Goal: Task Accomplishment & Management: Complete application form

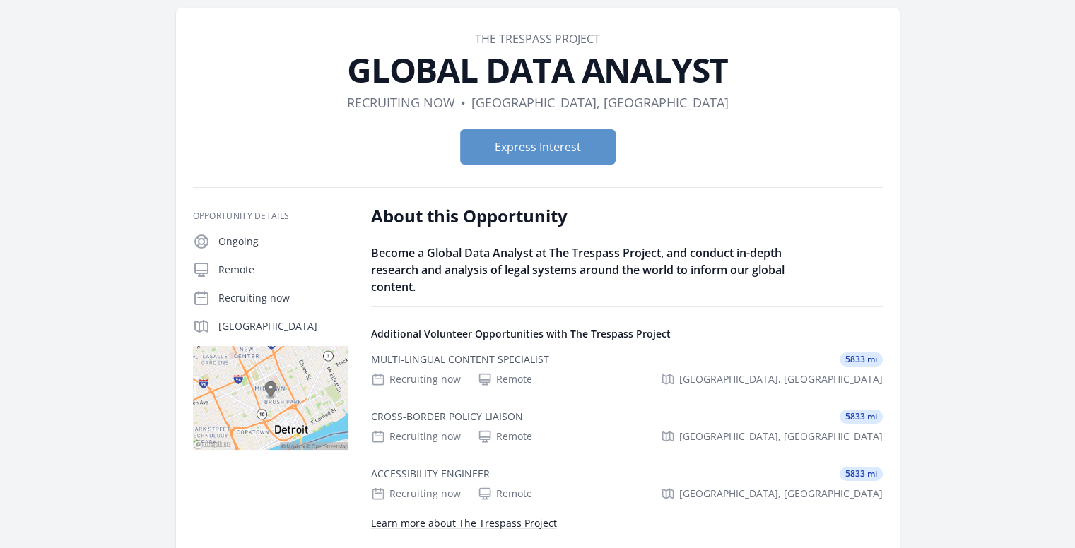
scroll to position [52, 0]
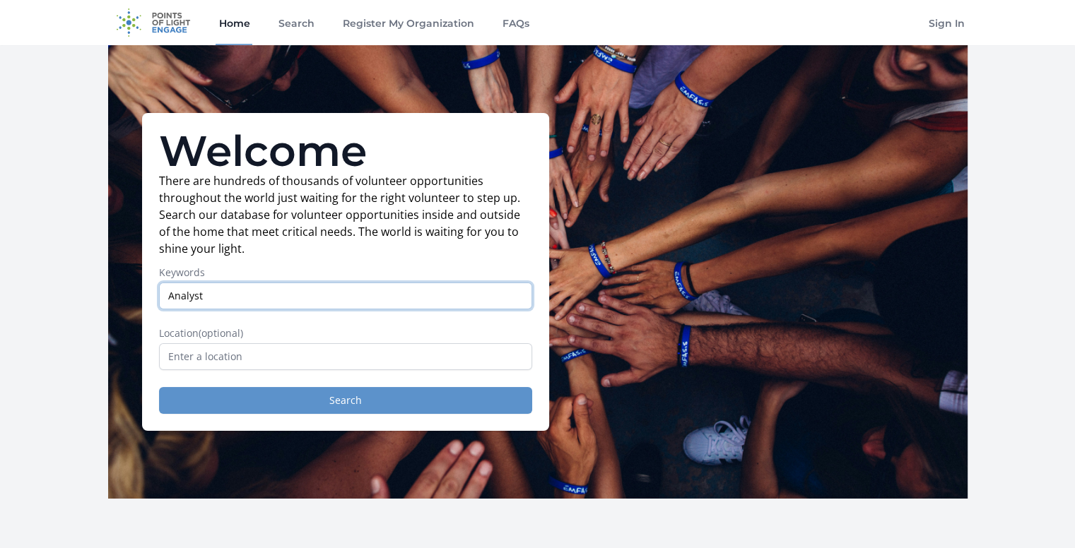
type input "Analyst"
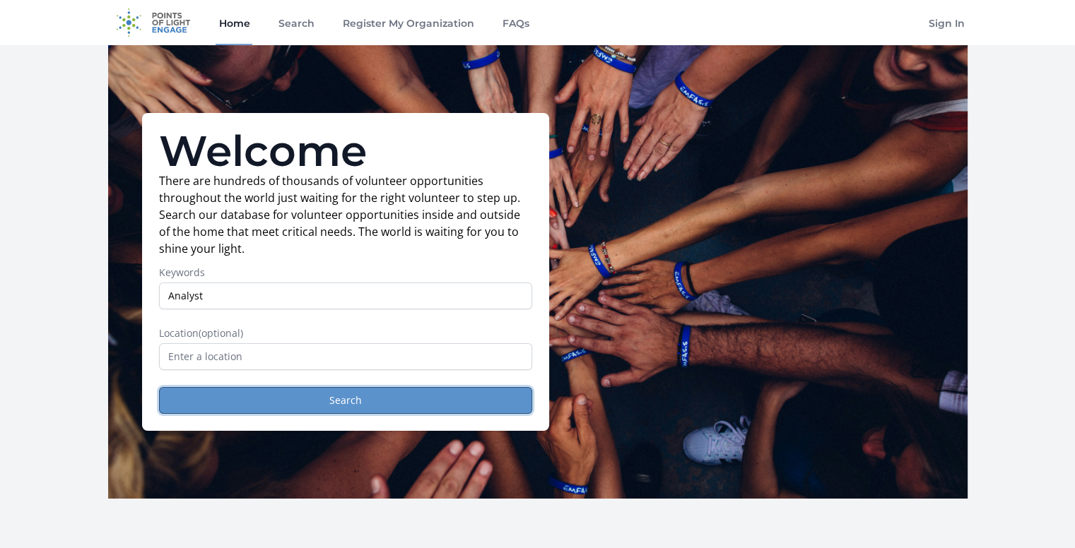
click at [274, 392] on button "Search" at bounding box center [345, 400] width 373 height 27
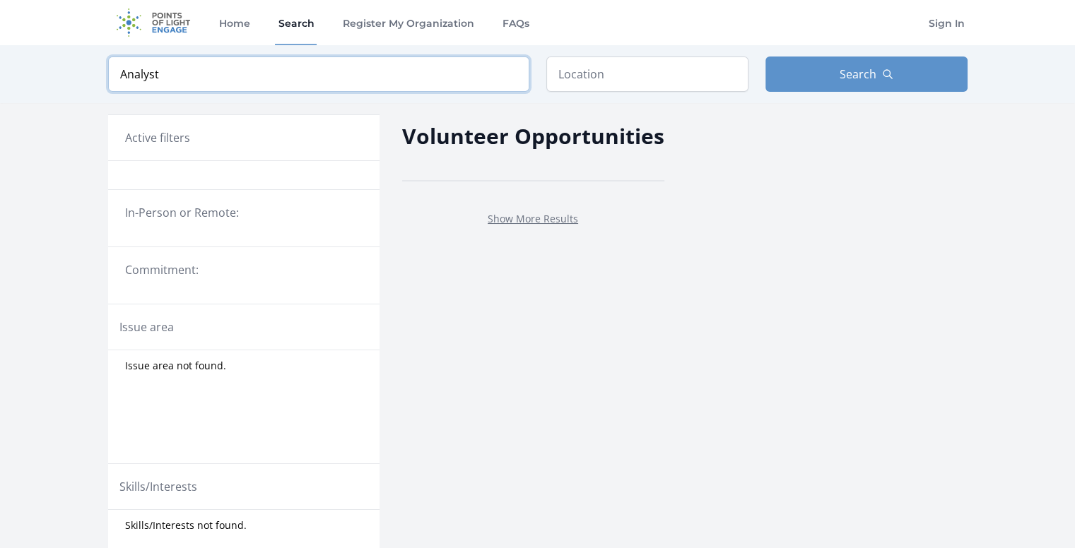
click at [228, 74] on input "Analyst" at bounding box center [318, 74] width 421 height 35
type input "A"
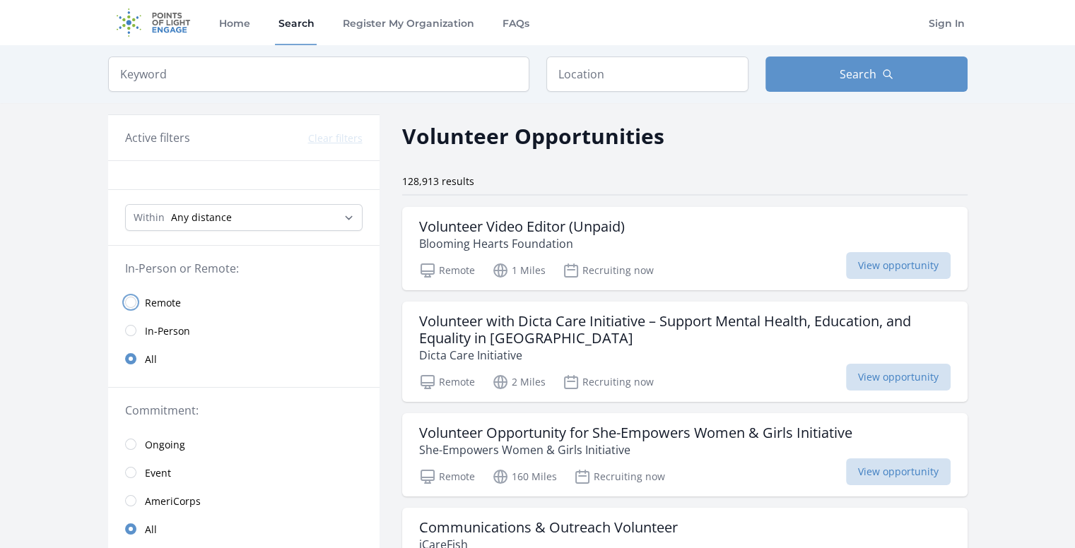
click at [134, 303] on input "radio" at bounding box center [130, 302] width 11 height 11
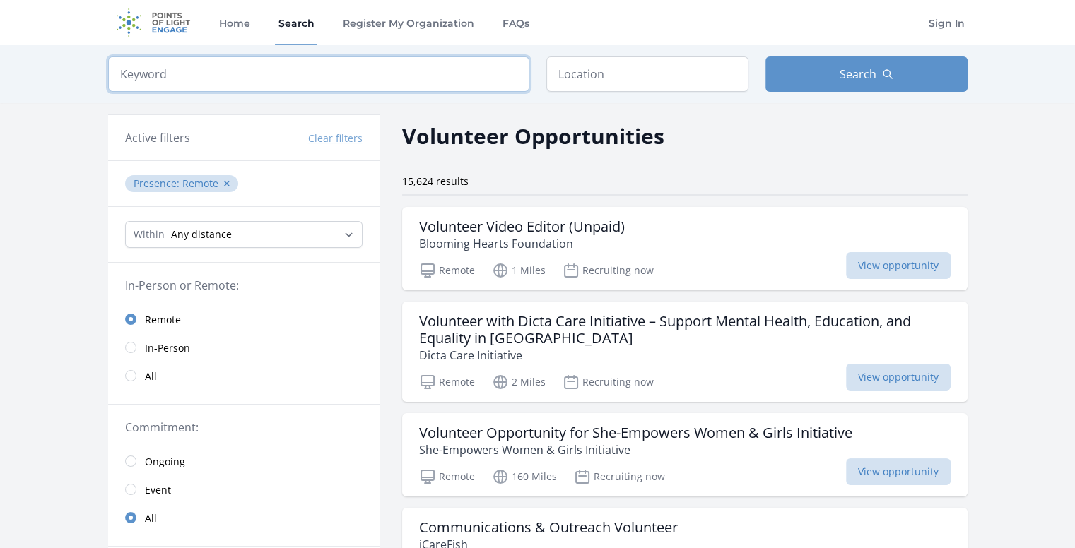
click at [194, 71] on input "search" at bounding box center [318, 74] width 421 height 35
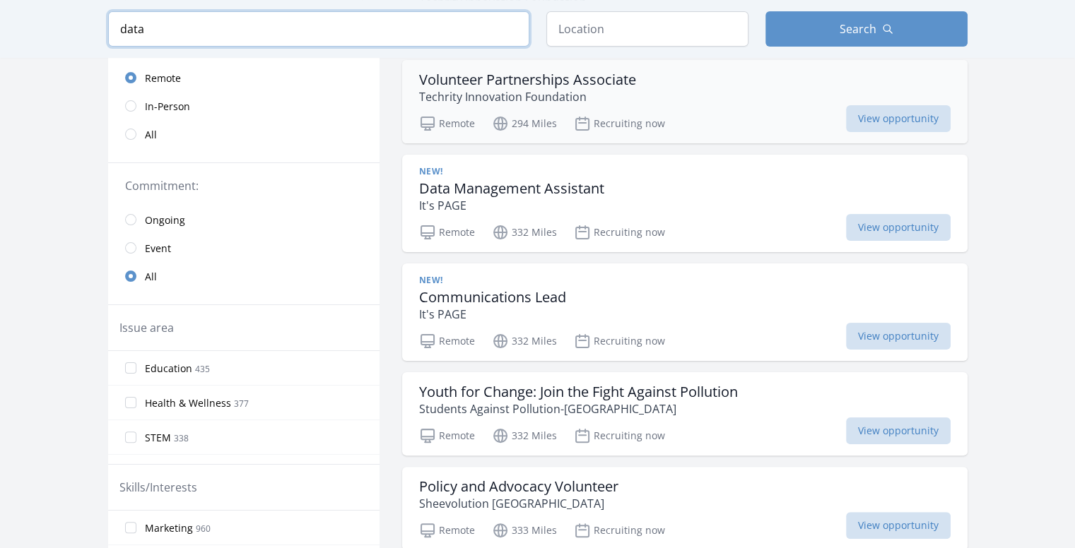
scroll to position [228, 0]
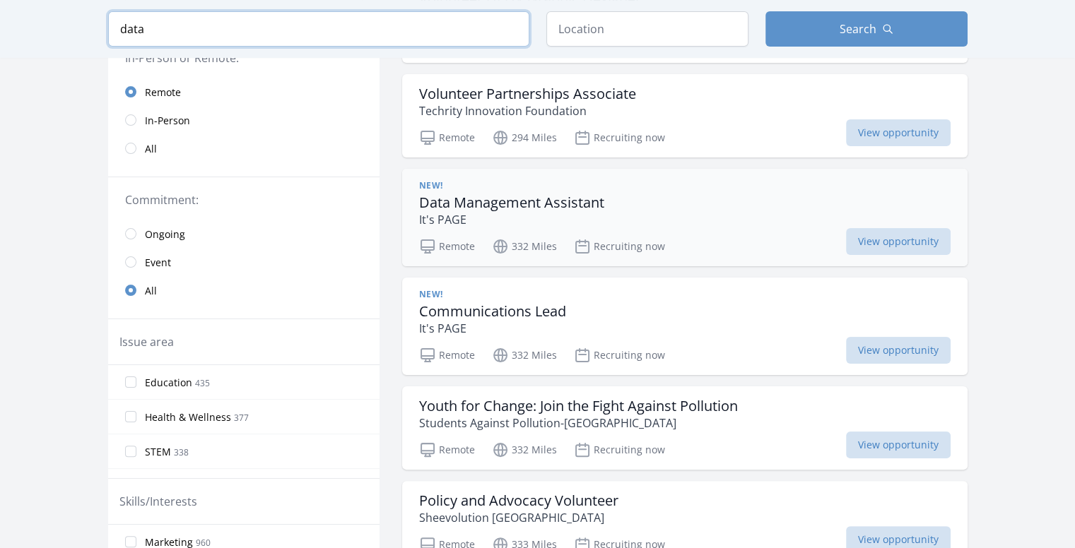
type input "data"
click at [548, 211] on p "It's PAGE" at bounding box center [511, 219] width 185 height 17
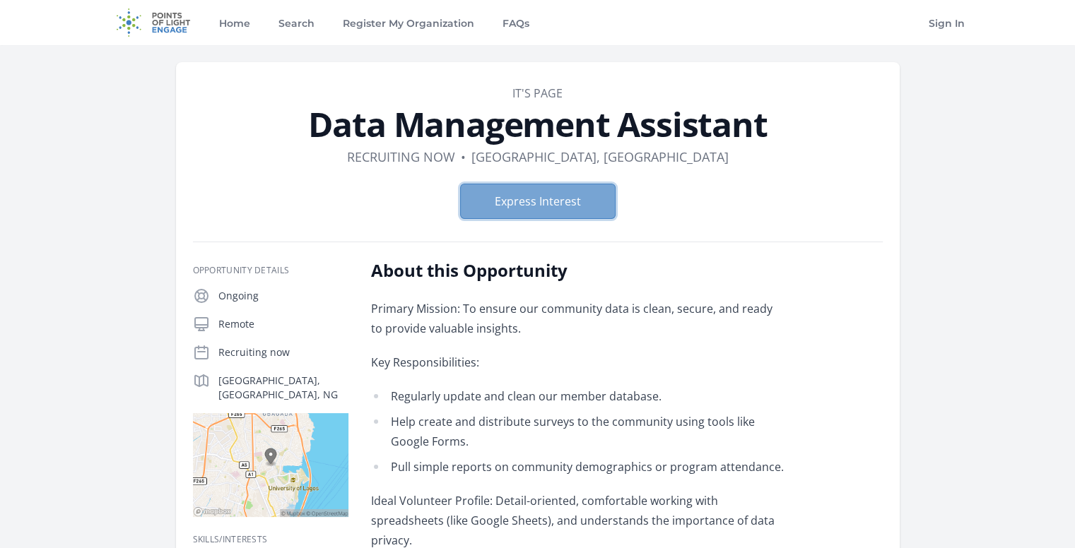
click at [563, 199] on button "Express Interest" at bounding box center [538, 201] width 156 height 35
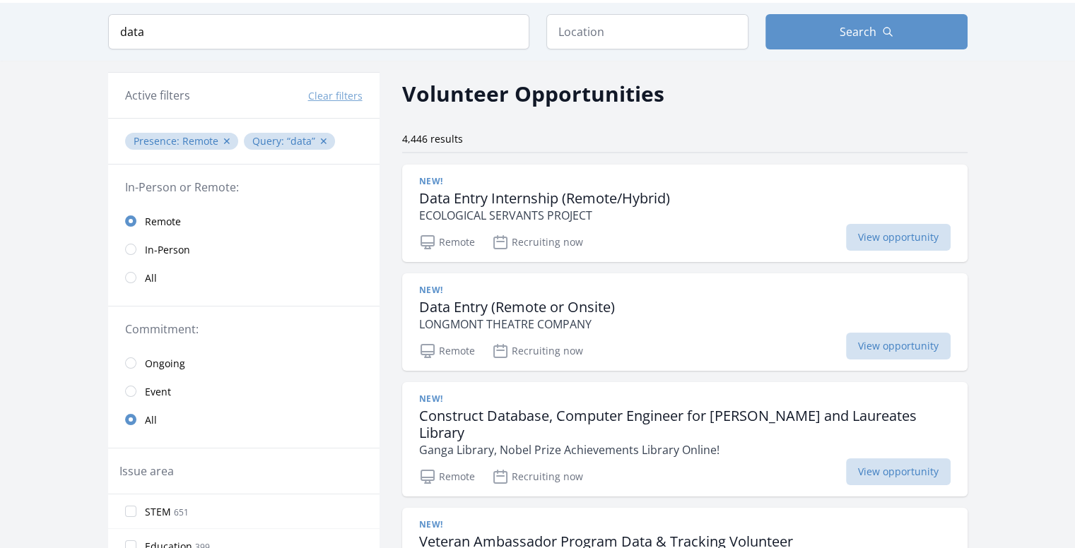
scroll to position [42, 0]
click at [542, 199] on h3 "Data Entry Internship (Remote/Hybrid)" at bounding box center [544, 199] width 251 height 17
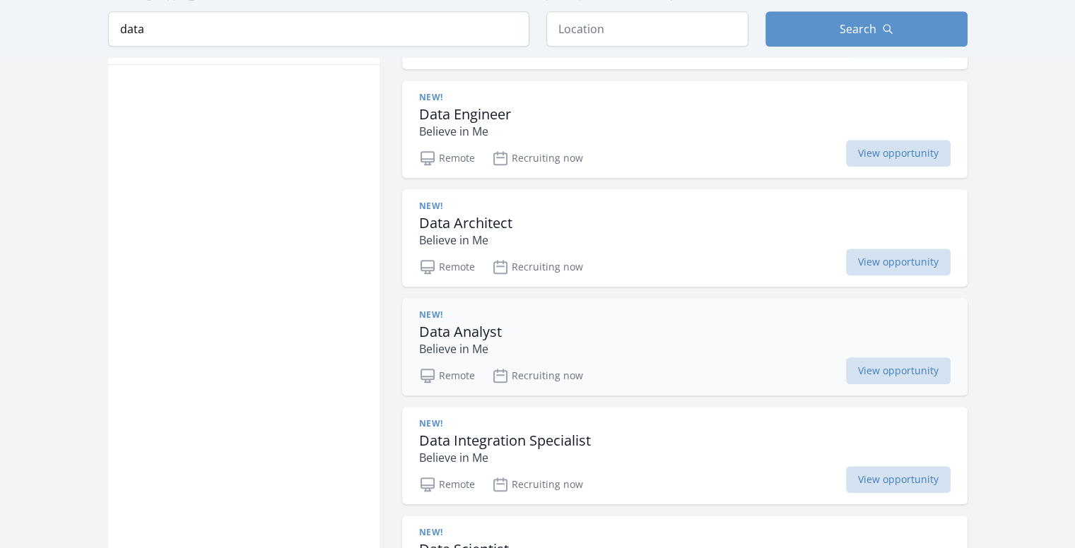
scroll to position [904, 0]
click at [489, 311] on div "New!" at bounding box center [460, 316] width 83 height 11
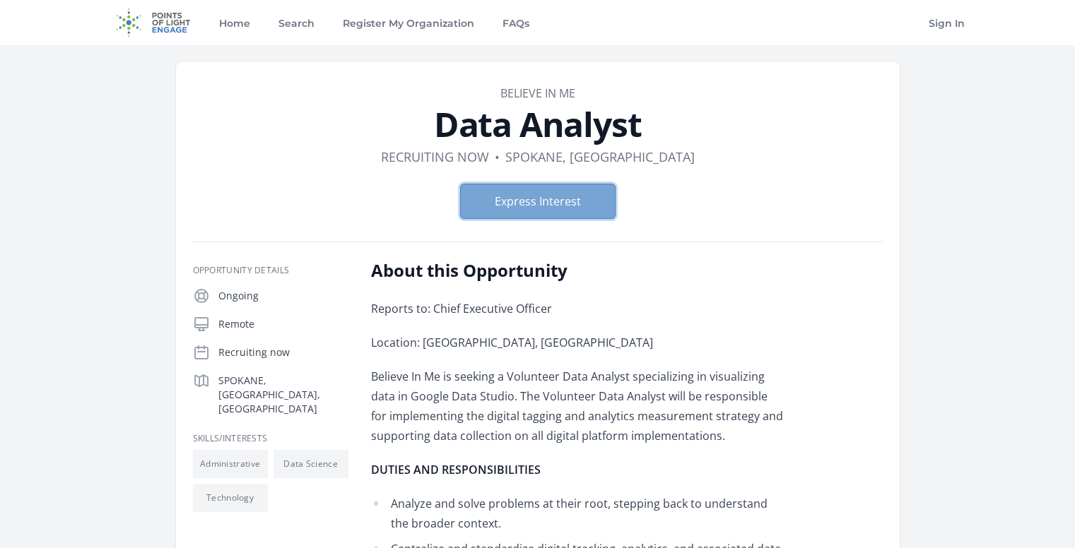
click at [491, 193] on button "Express Interest" at bounding box center [538, 201] width 156 height 35
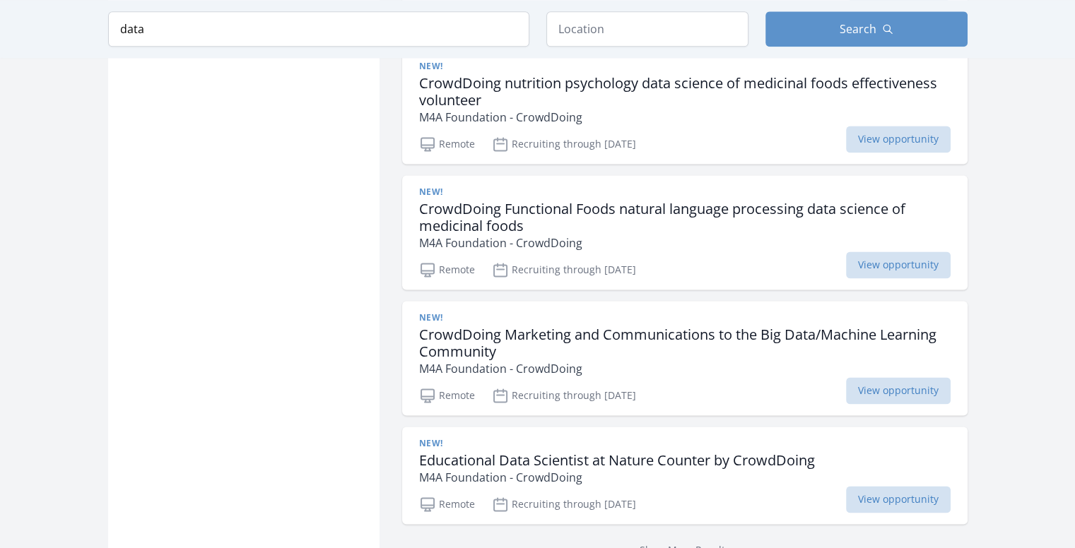
scroll to position [1953, 0]
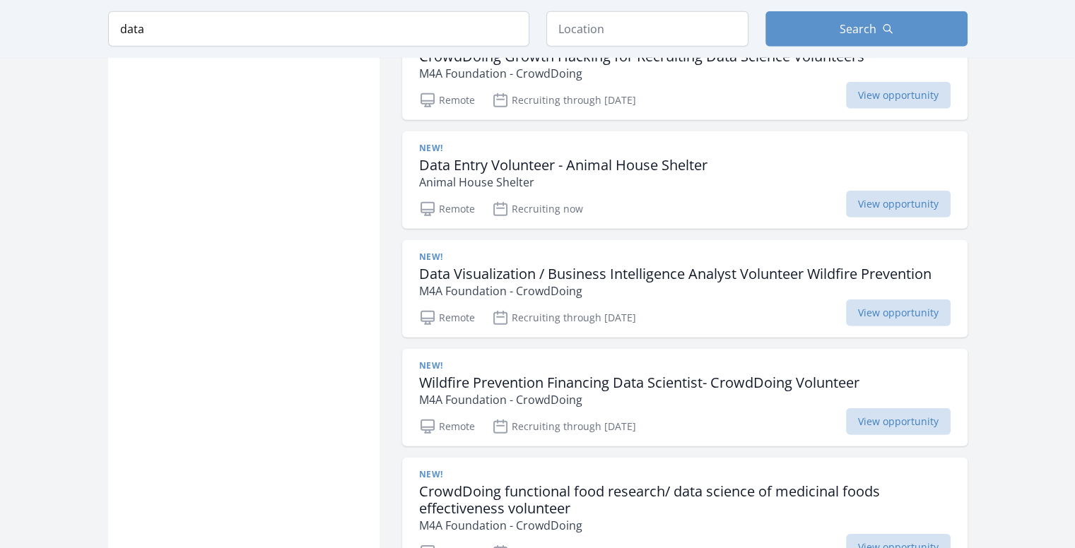
scroll to position [4235, 0]
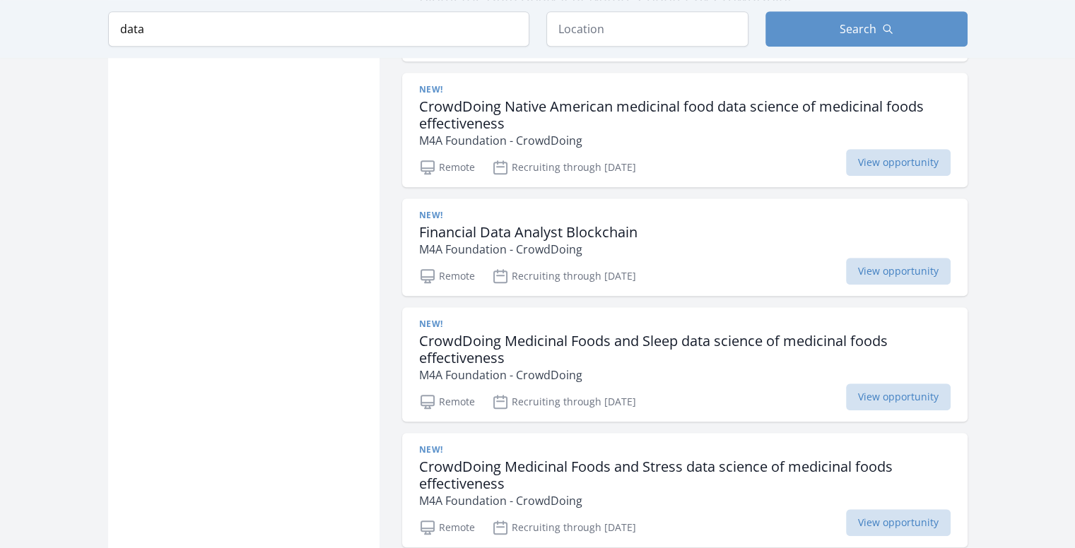
scroll to position [6168, 0]
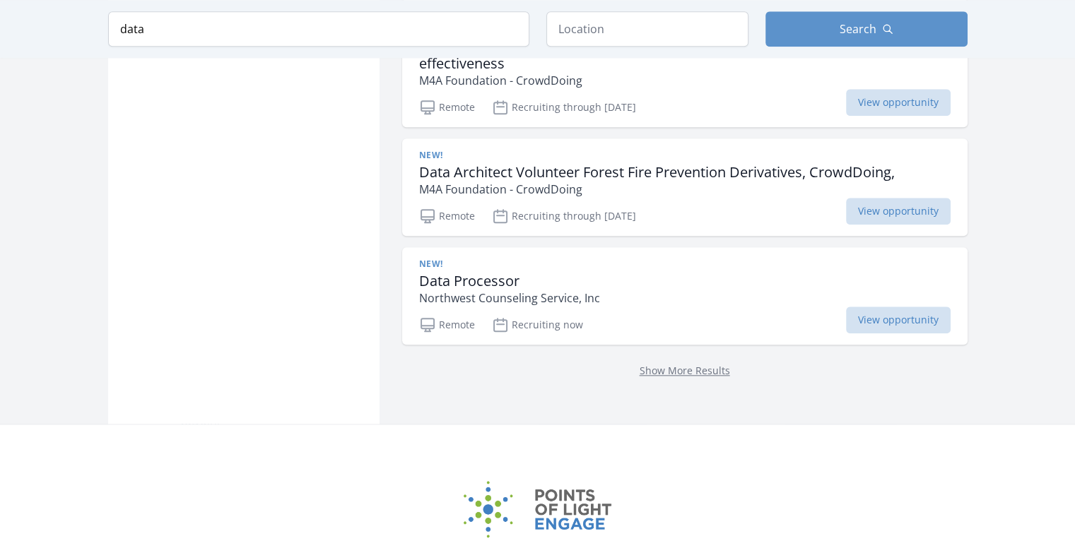
scroll to position [6841, 0]
click at [671, 363] on link "Show More Results" at bounding box center [685, 369] width 90 height 13
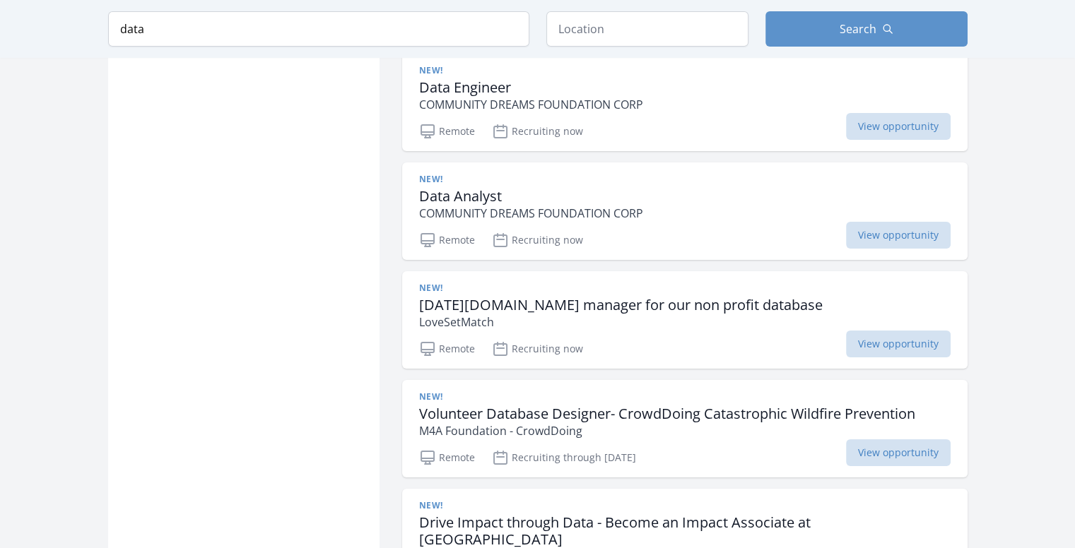
scroll to position [11067, 0]
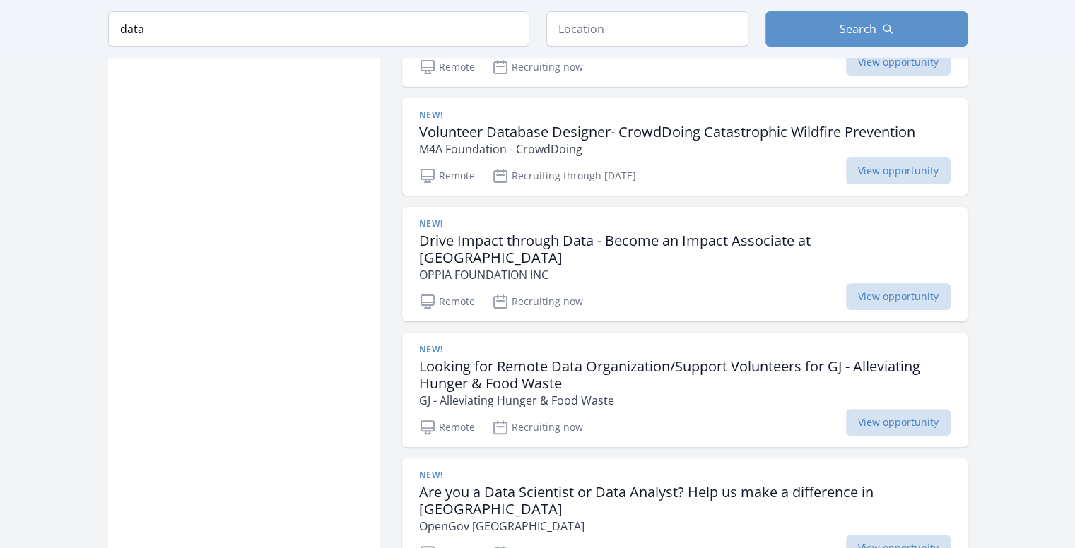
scroll to position [11205, 0]
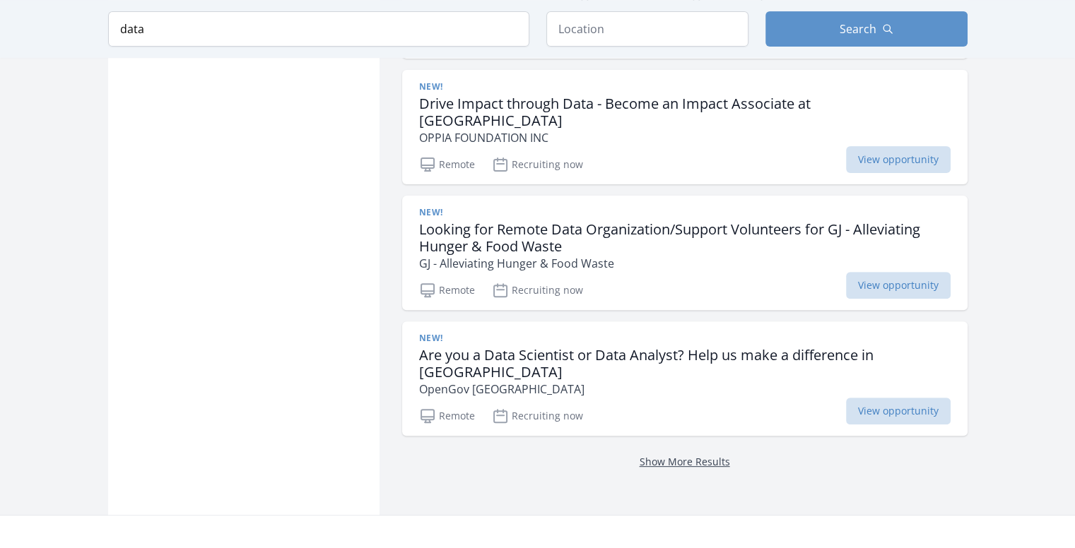
click at [701, 455] on link "Show More Results" at bounding box center [685, 461] width 90 height 13
click at [660, 455] on link "Show More Results" at bounding box center [685, 461] width 90 height 13
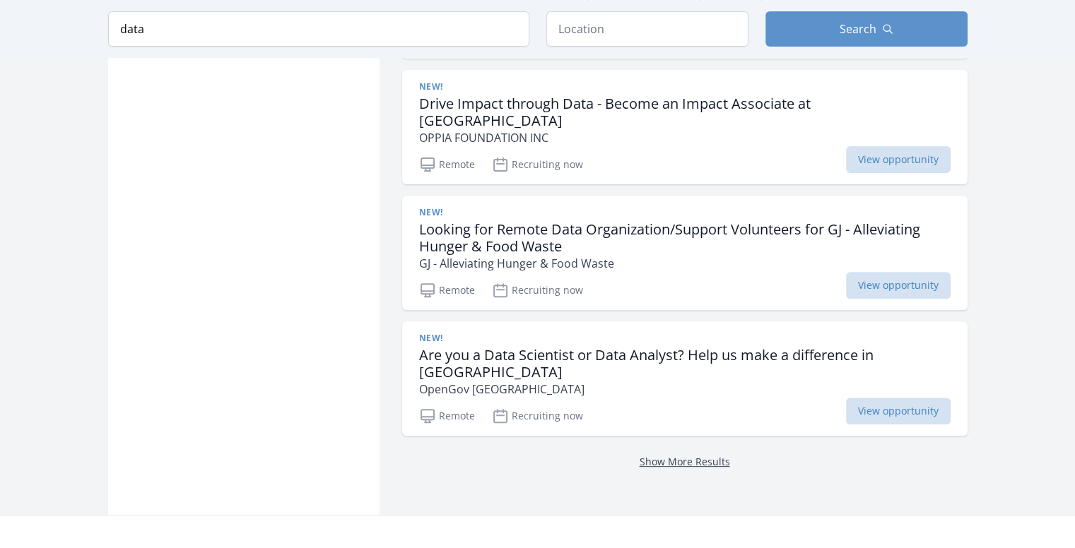
click at [660, 455] on link "Show More Results" at bounding box center [685, 461] width 90 height 13
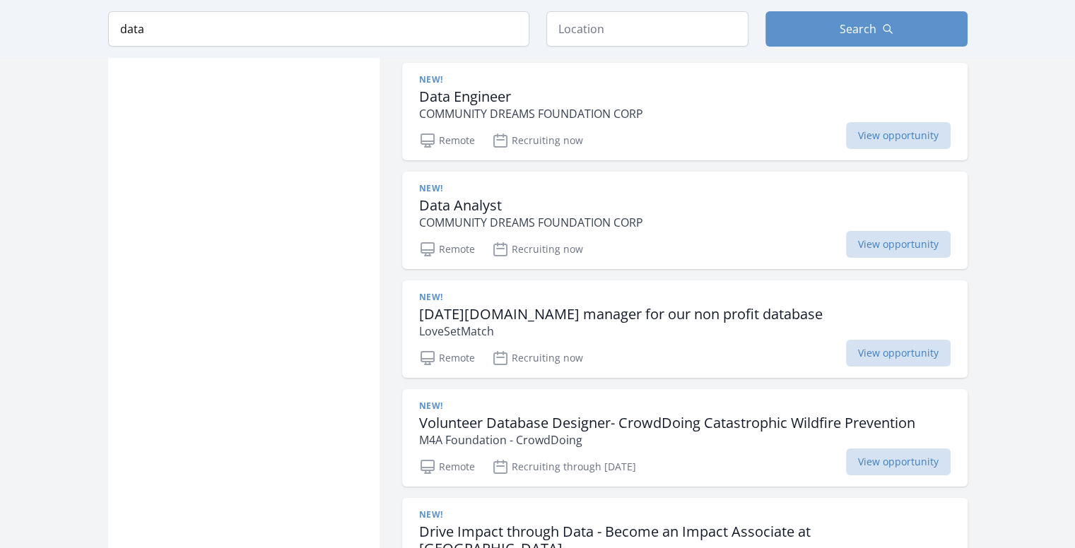
scroll to position [10771, 0]
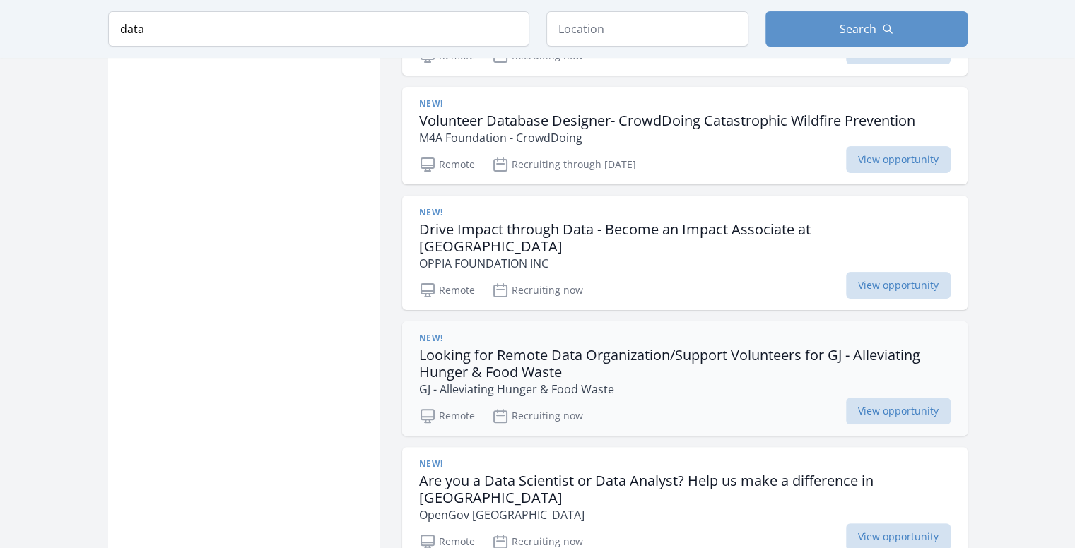
scroll to position [11110, 0]
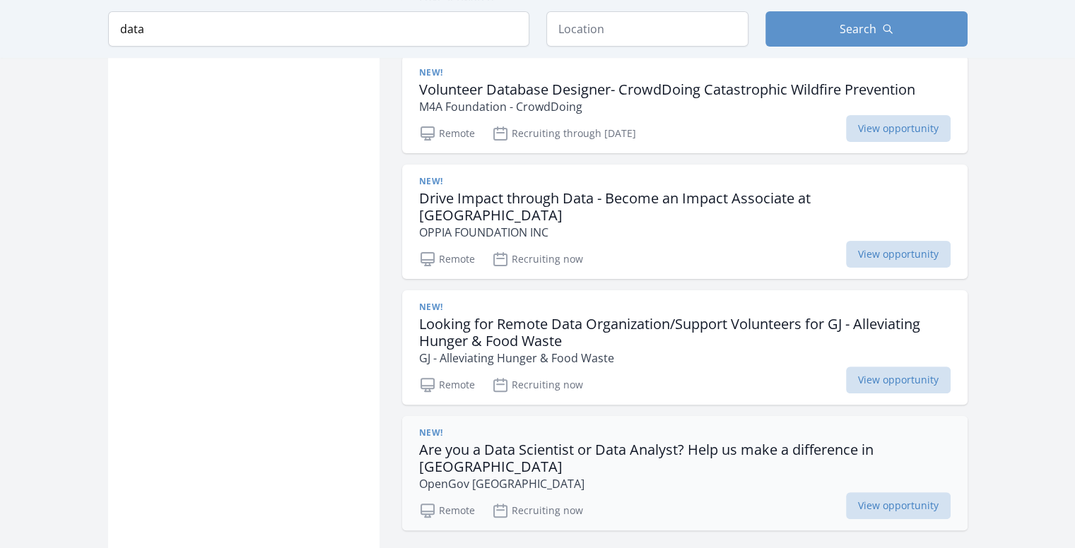
click at [633, 416] on div "New! Are you a Data Scientist or Data Analyst? Help us make a difference in Afr…" at bounding box center [684, 473] width 565 height 115
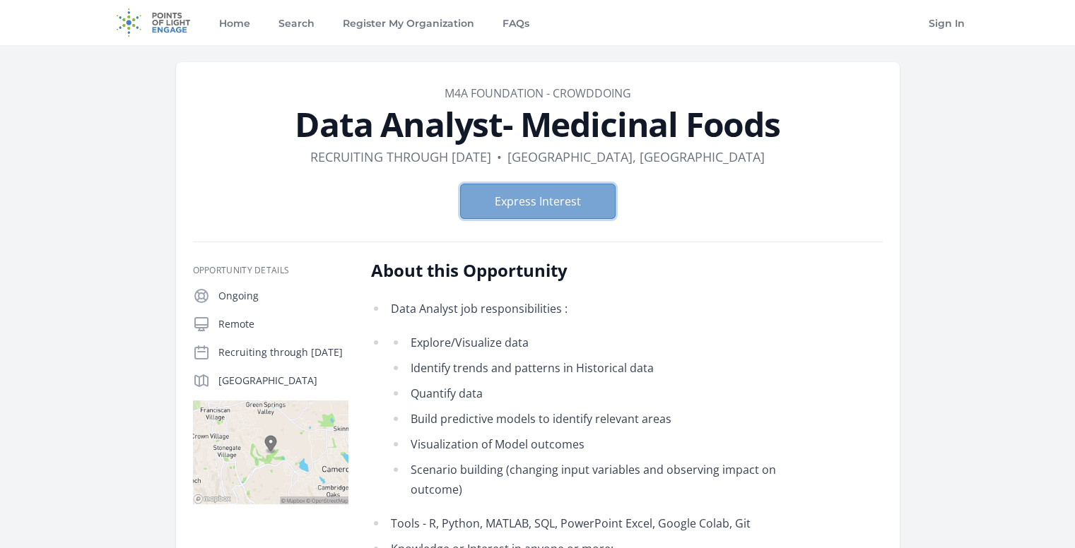
click at [558, 203] on button "Express Interest" at bounding box center [538, 201] width 156 height 35
click at [531, 195] on button "Express Interest" at bounding box center [538, 201] width 156 height 35
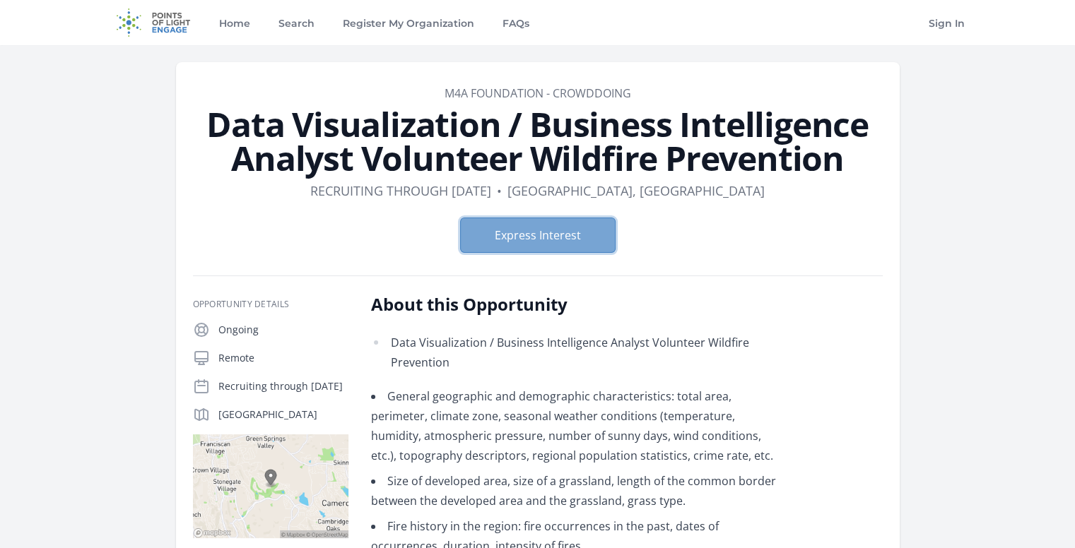
click at [594, 231] on button "Express Interest" at bounding box center [538, 235] width 156 height 35
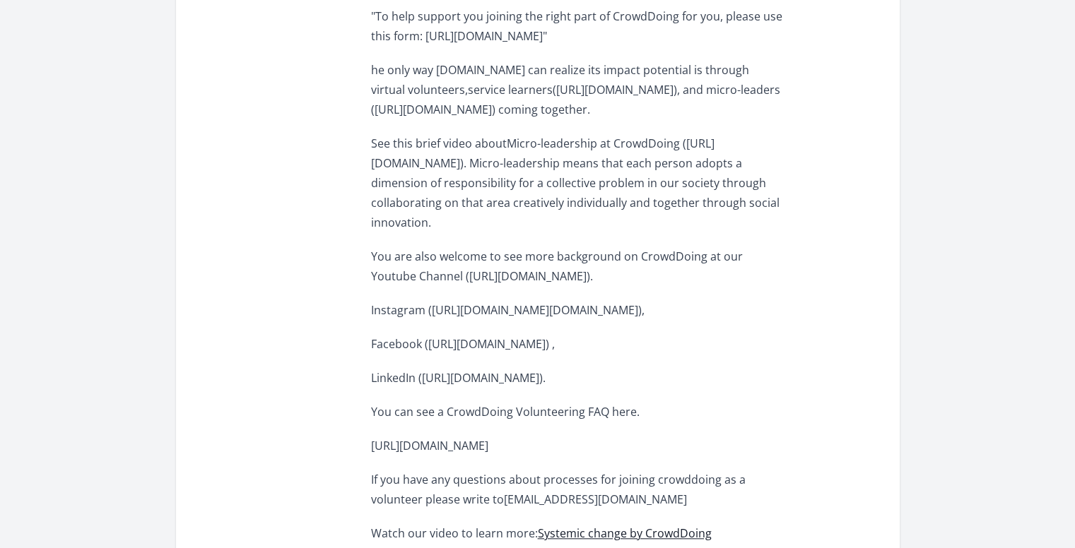
scroll to position [1246, 0]
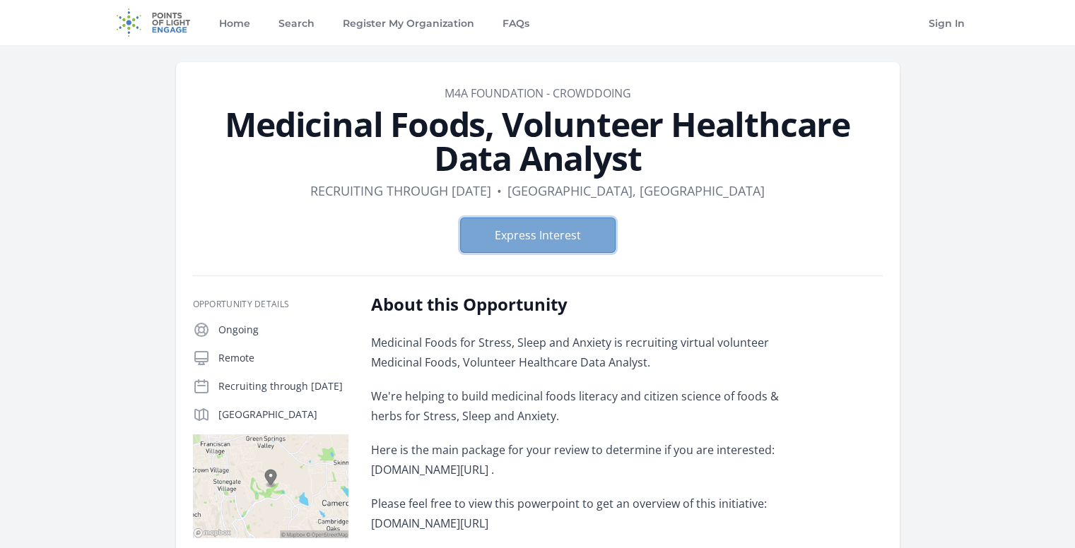
click at [537, 233] on button "Express Interest" at bounding box center [538, 235] width 156 height 35
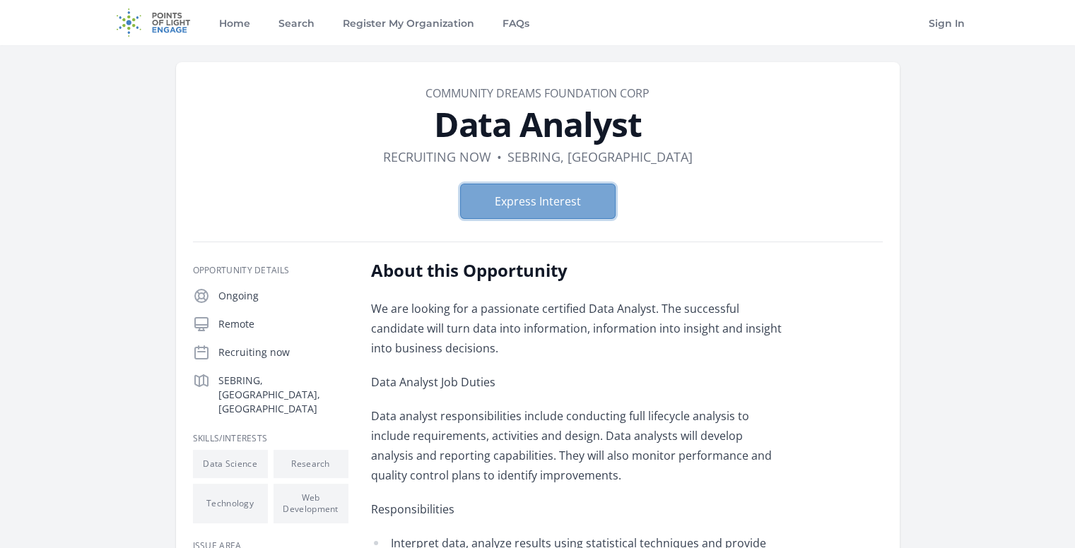
click at [568, 208] on button "Express Interest" at bounding box center [538, 201] width 156 height 35
